Goal: Task Accomplishment & Management: Manage account settings

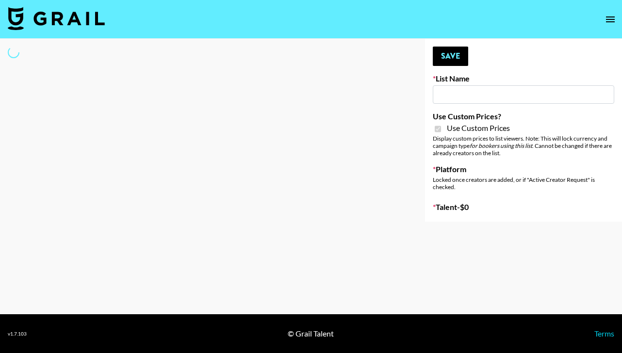
type input "Amaxy Beauty"
checkbox input "true"
select select "Brand"
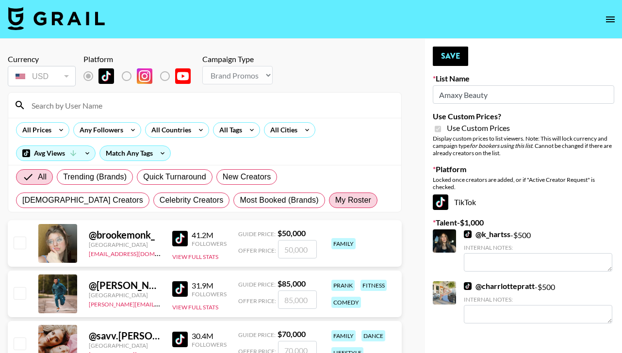
click at [335, 196] on span "My Roster" at bounding box center [353, 200] width 36 height 12
click at [335, 200] on input "My Roster" at bounding box center [335, 200] width 0 height 0
radio input "true"
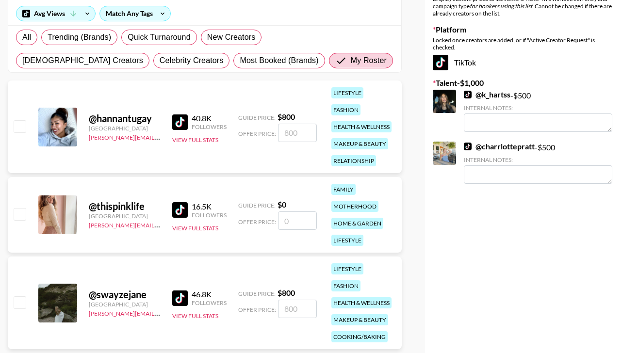
scroll to position [141, 0]
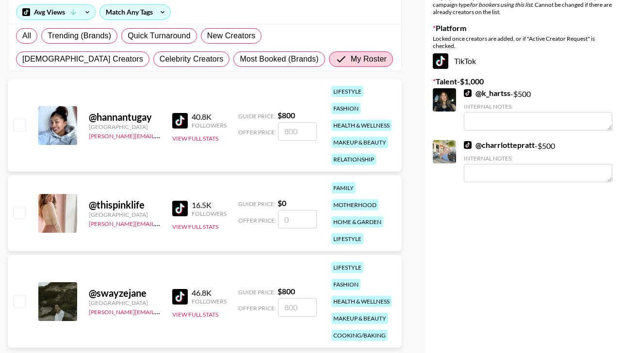
click at [24, 298] on input "checkbox" at bounding box center [20, 301] width 12 height 12
checkbox input "true"
type input "800"
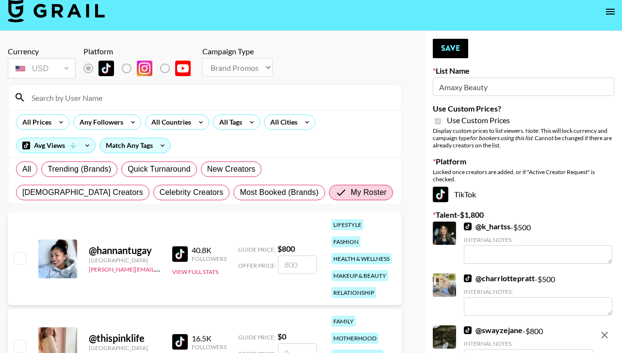
scroll to position [0, 0]
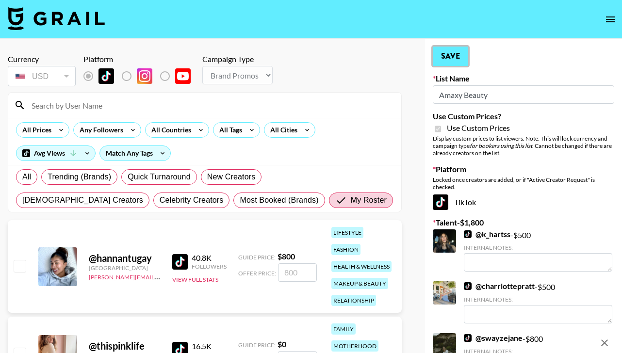
click at [450, 55] on button "Save" at bounding box center [449, 56] width 35 height 19
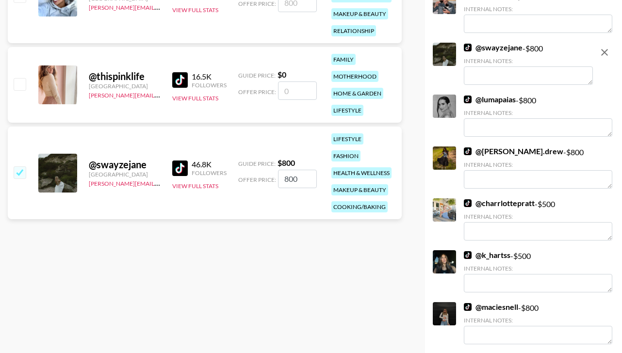
scroll to position [317, 0]
